Goal: Use online tool/utility: Utilize a website feature to perform a specific function

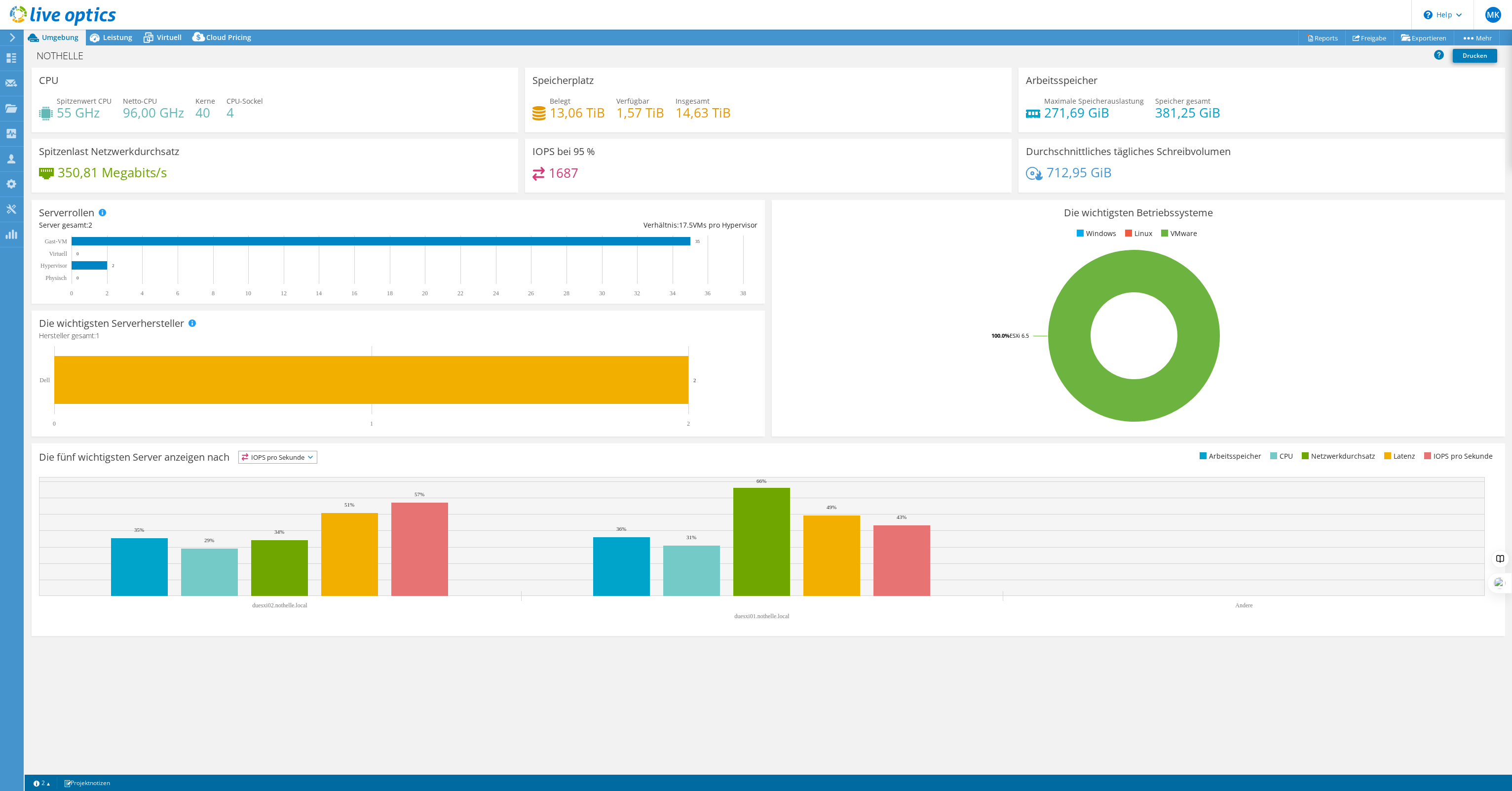
select select "USD"
drag, startPoint x: 555, startPoint y: 112, endPoint x: 622, endPoint y: 109, distance: 67.1
click at [622, 109] on div "Belegt 13,06 TiB Verfügbar 1,57 TiB Insgesamt 14,63 TiB" at bounding box center [768, 112] width 472 height 32
select select "USD"
click at [104, 39] on span "Leistung" at bounding box center [118, 37] width 29 height 9
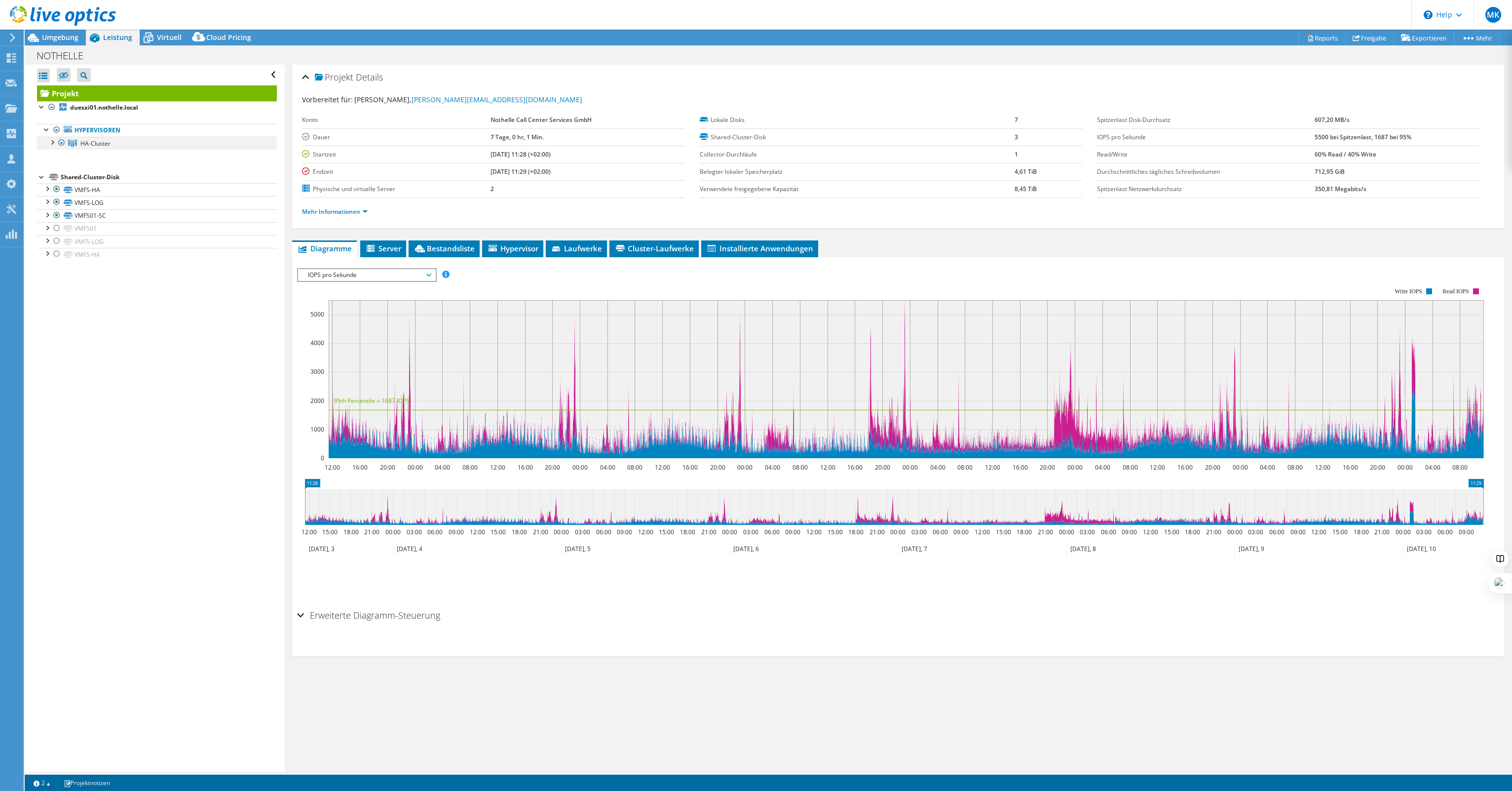
click at [52, 142] on div at bounding box center [52, 142] width 10 height 10
click at [66, 179] on div at bounding box center [66, 181] width 10 height 12
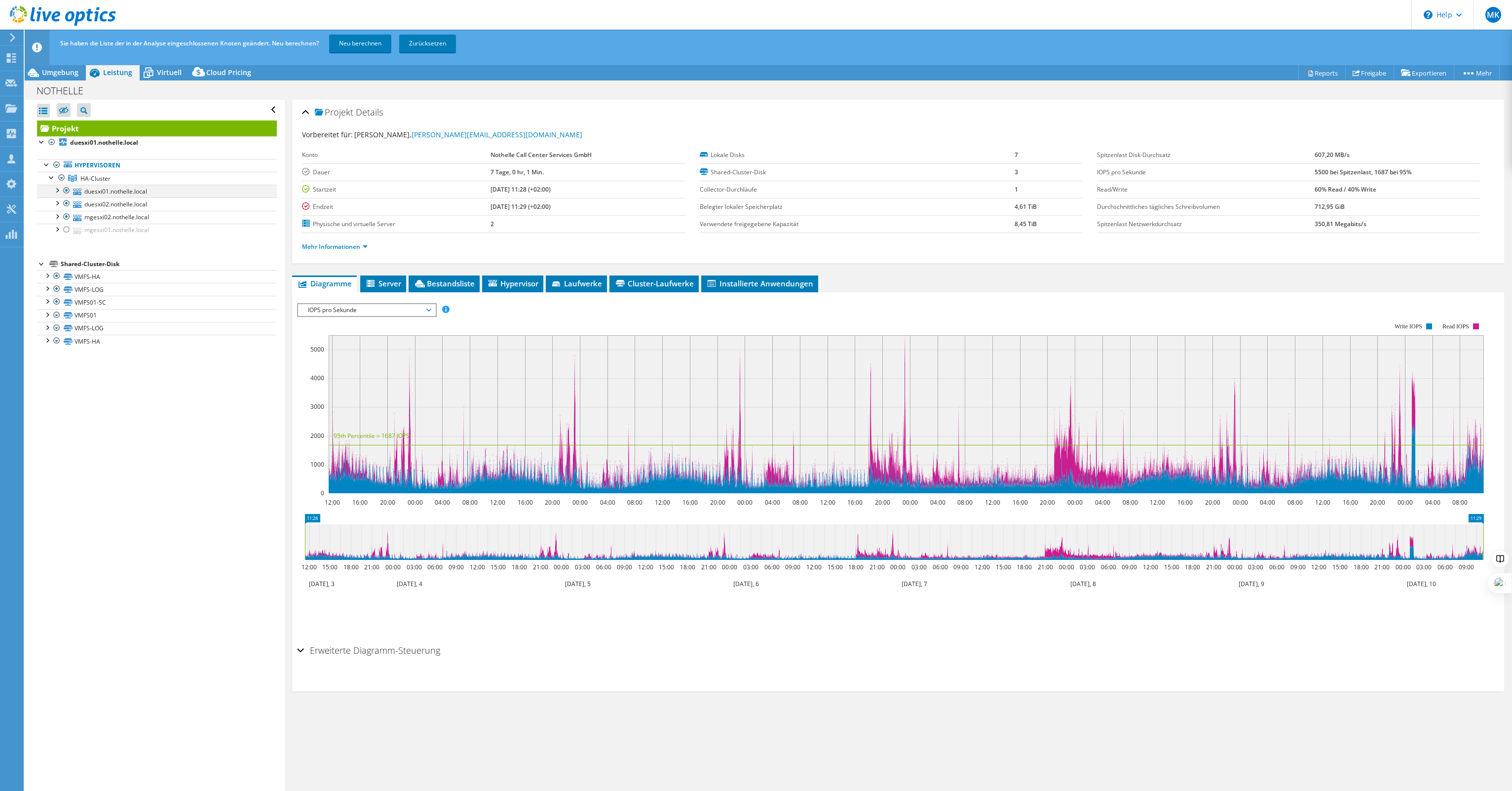
click at [67, 196] on div at bounding box center [66, 190] width 10 height 12
click at [65, 229] on div at bounding box center [66, 230] width 10 height 12
click at [348, 46] on link "Neu berechnen" at bounding box center [360, 43] width 62 height 18
click at [50, 74] on span "Umgebung" at bounding box center [60, 72] width 36 height 9
